Goal: Task Accomplishment & Management: Manage account settings

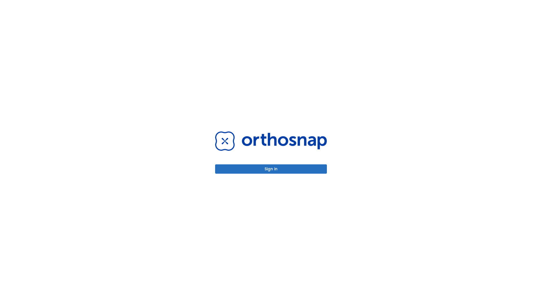
click at [271, 169] on button "Sign in" at bounding box center [271, 168] width 112 height 9
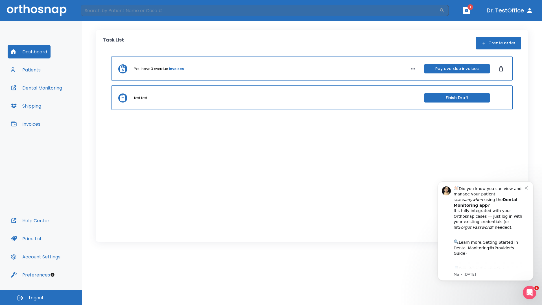
click at [41, 297] on span "Logout" at bounding box center [36, 298] width 15 height 6
